Goal: Information Seeking & Learning: Learn about a topic

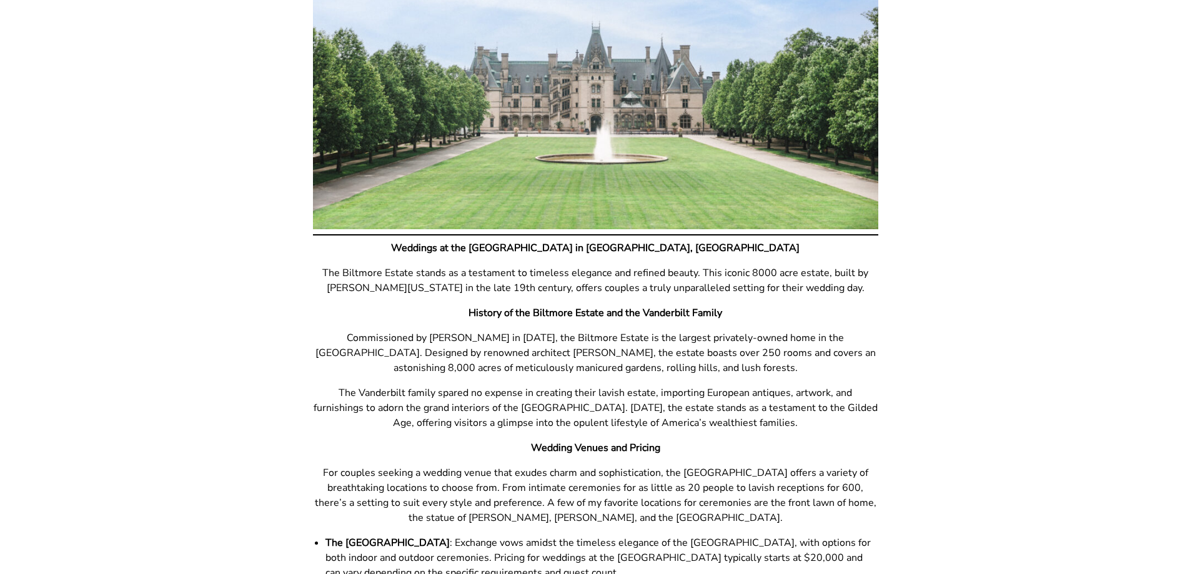
scroll to position [500, 0]
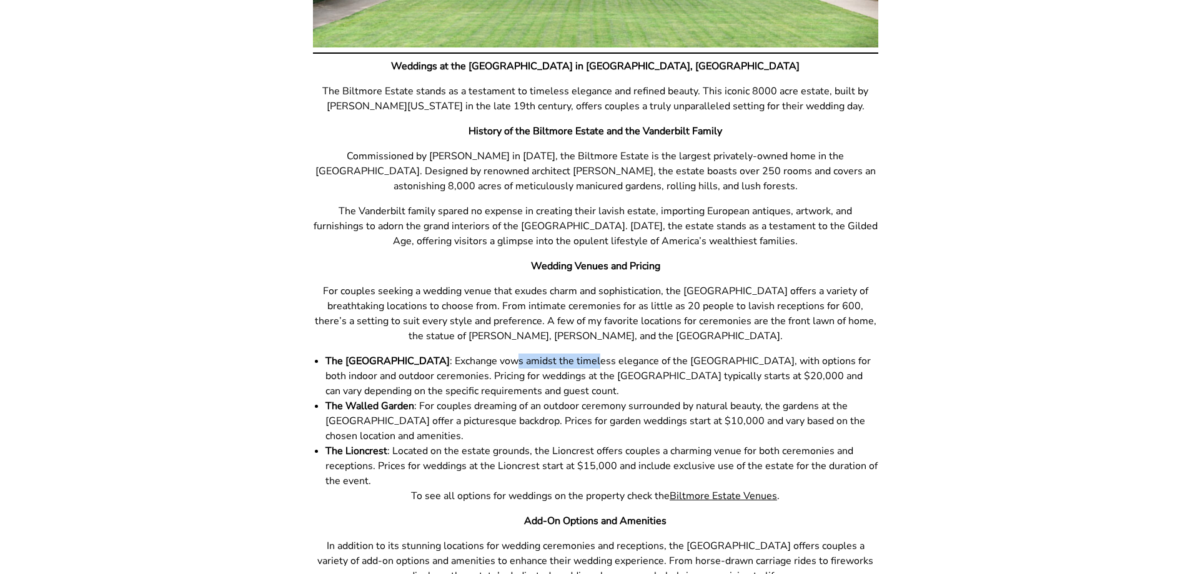
drag, startPoint x: 481, startPoint y: 357, endPoint x: 570, endPoint y: 357, distance: 88.7
click at [565, 357] on li "The Biltmore House : Exchange vows amidst the timeless elegance of the [GEOGRAP…" at bounding box center [602, 376] width 553 height 45
drag, startPoint x: 694, startPoint y: 379, endPoint x: 756, endPoint y: 380, distance: 61.9
click at [756, 380] on li "The Biltmore House : Exchange vows amidst the timeless elegance of the [GEOGRAP…" at bounding box center [602, 376] width 553 height 45
click at [855, 380] on li "The Biltmore House : Exchange vows amidst the timeless elegance of the [GEOGRAP…" at bounding box center [602, 376] width 553 height 45
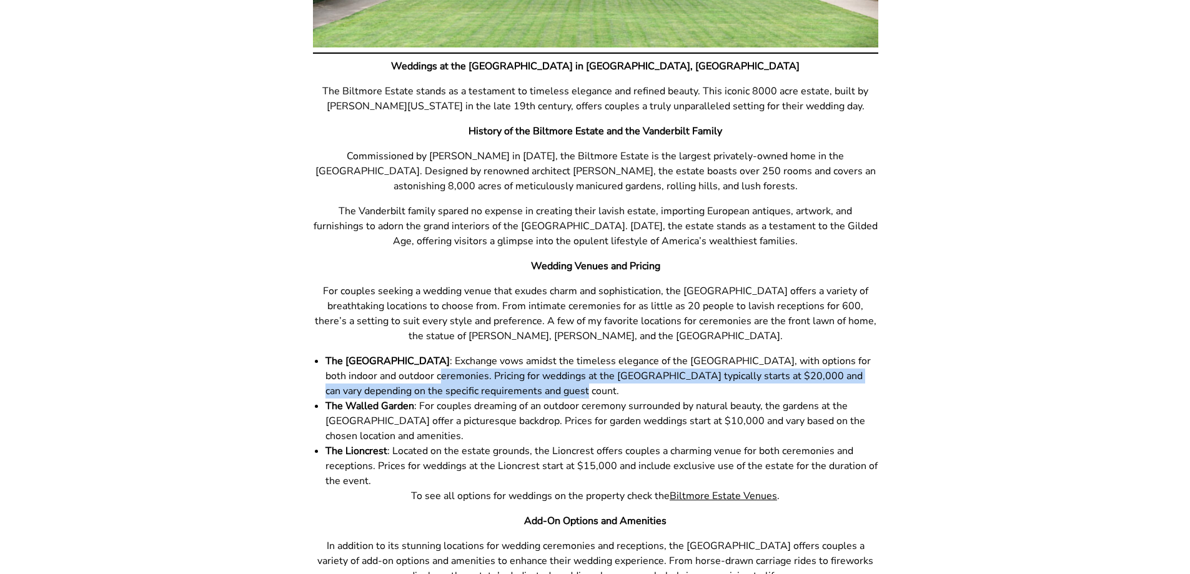
drag, startPoint x: 495, startPoint y: 392, endPoint x: 385, endPoint y: 376, distance: 111.2
click at [385, 376] on li "The Biltmore House : Exchange vows amidst the timeless elegance of the [GEOGRAP…" at bounding box center [602, 376] width 553 height 45
click at [460, 379] on li "The Biltmore House : Exchange vows amidst the timeless elegance of the [GEOGRAP…" at bounding box center [602, 376] width 553 height 45
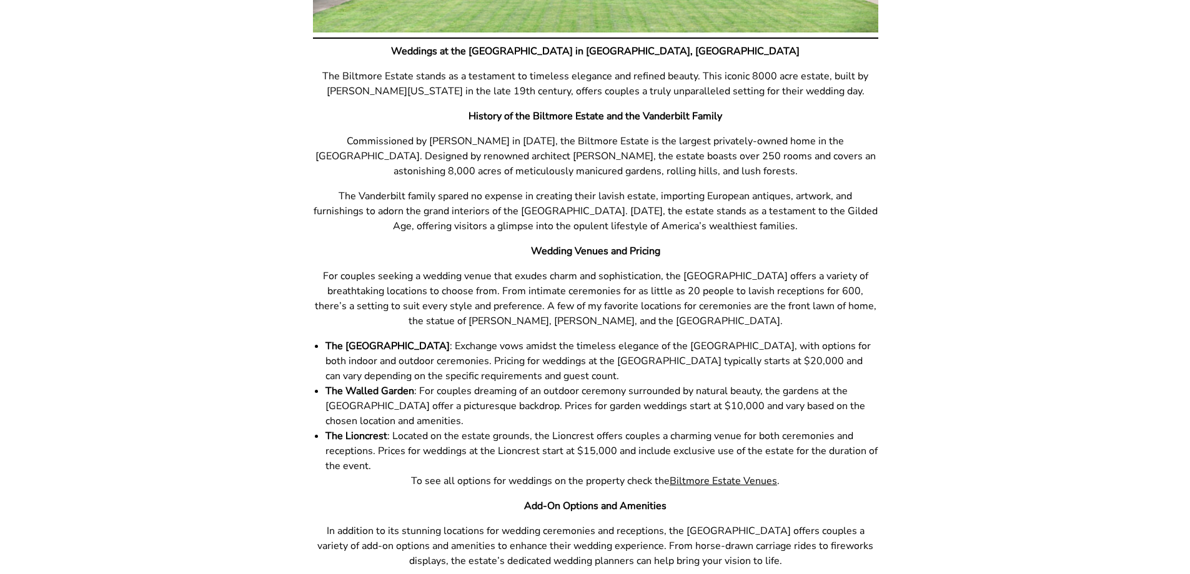
scroll to position [562, 0]
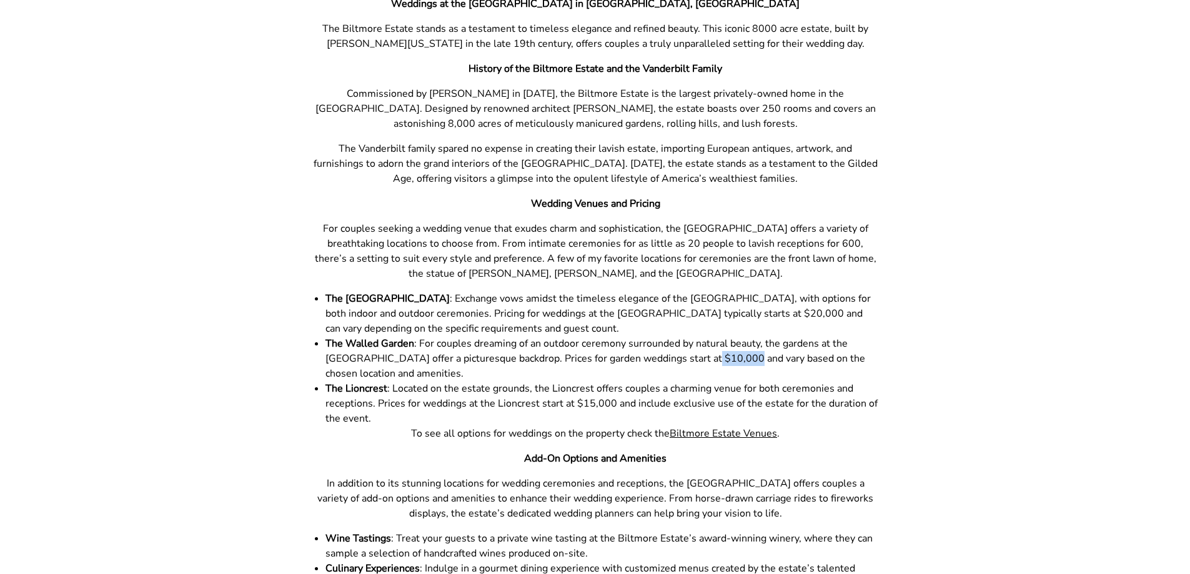
drag, startPoint x: 697, startPoint y: 360, endPoint x: 733, endPoint y: 360, distance: 35.6
click at [733, 360] on li "The Walled Garden : For couples dreaming of an outdoor ceremony surrounded by n…" at bounding box center [602, 358] width 553 height 45
click at [562, 394] on li "The Lioncrest : Located on the estate grounds, the Lioncrest offers couples a c…" at bounding box center [602, 403] width 553 height 45
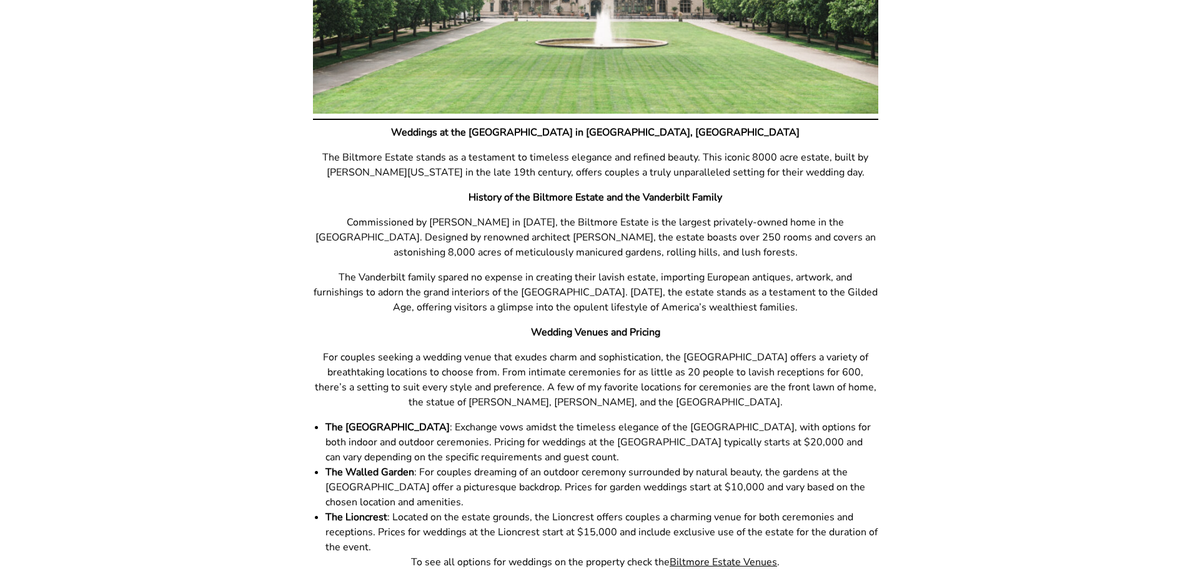
scroll to position [454, 0]
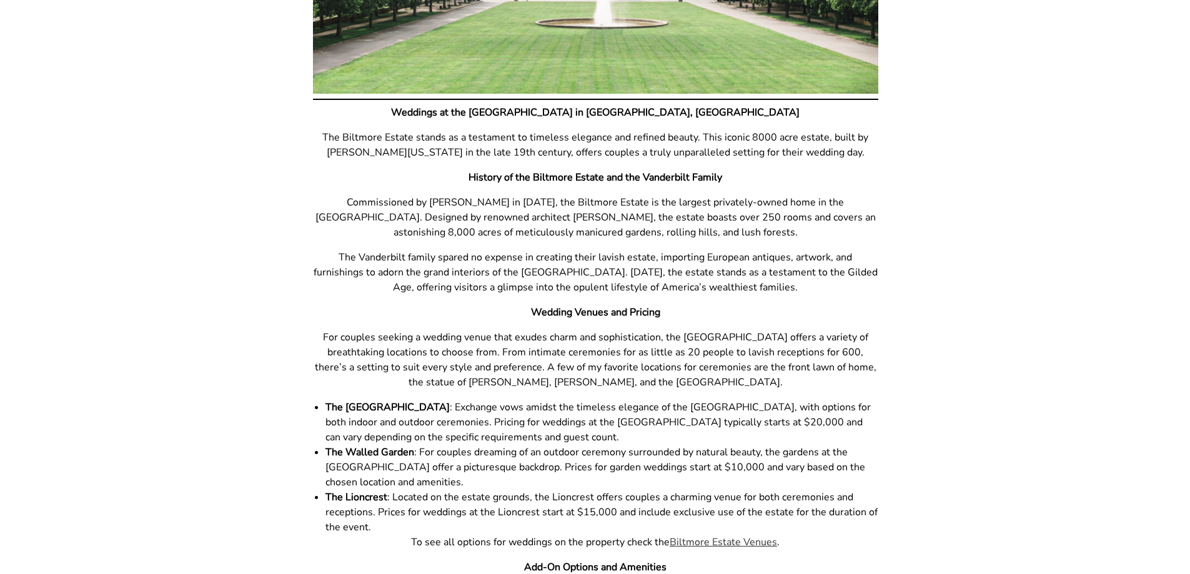
click at [765, 546] on link "Biltmore Estate Venues" at bounding box center [723, 542] width 107 height 14
